Goal: Check status: Check status

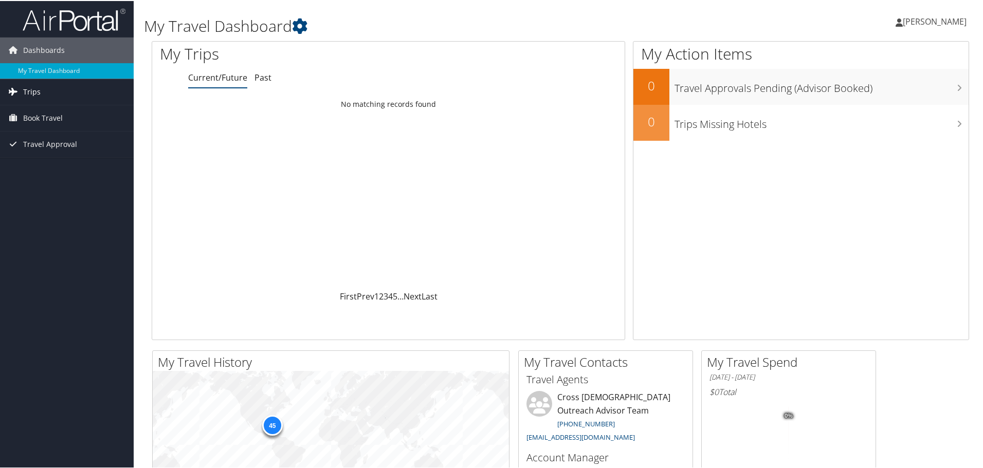
click at [36, 92] on span "Trips" at bounding box center [31, 91] width 17 height 26
click at [41, 110] on link "Current/Future Trips" at bounding box center [67, 111] width 134 height 15
